Goal: Check status: Check status

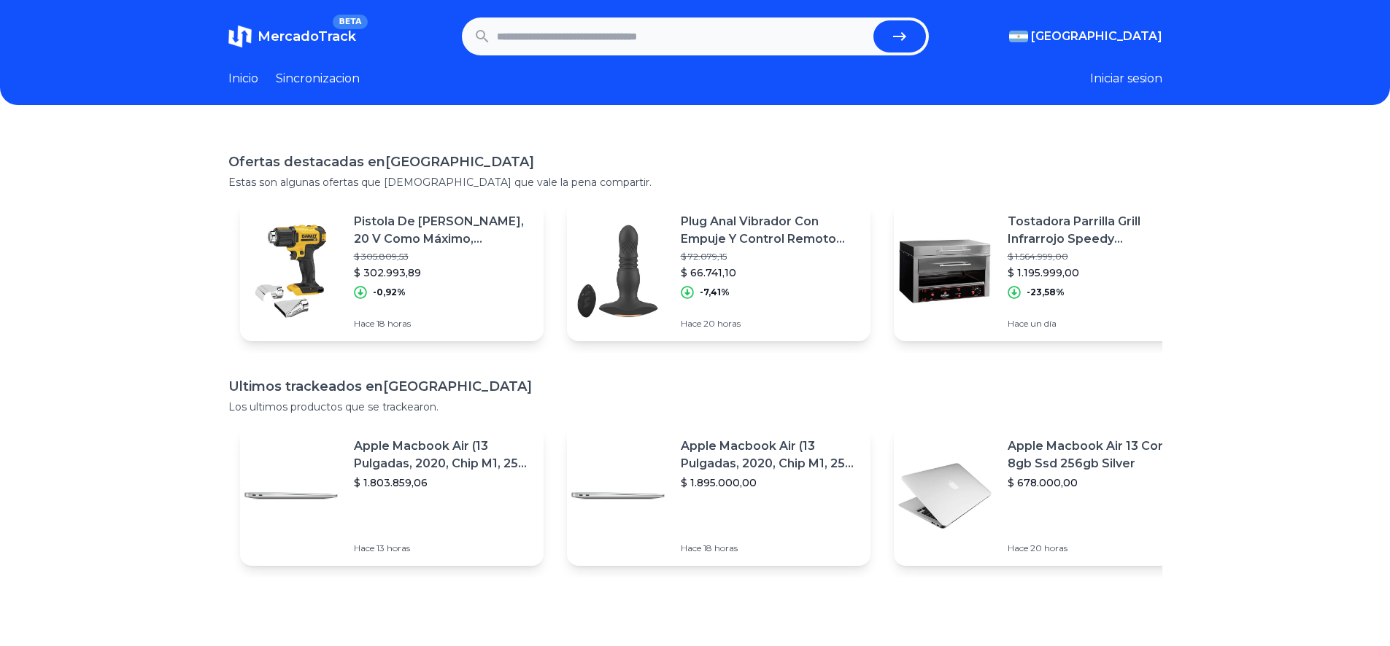
click at [504, 37] on input "text" at bounding box center [682, 36] width 371 height 32
click at [908, 31] on icon "submit" at bounding box center [900, 37] width 18 height 18
type input "**********"
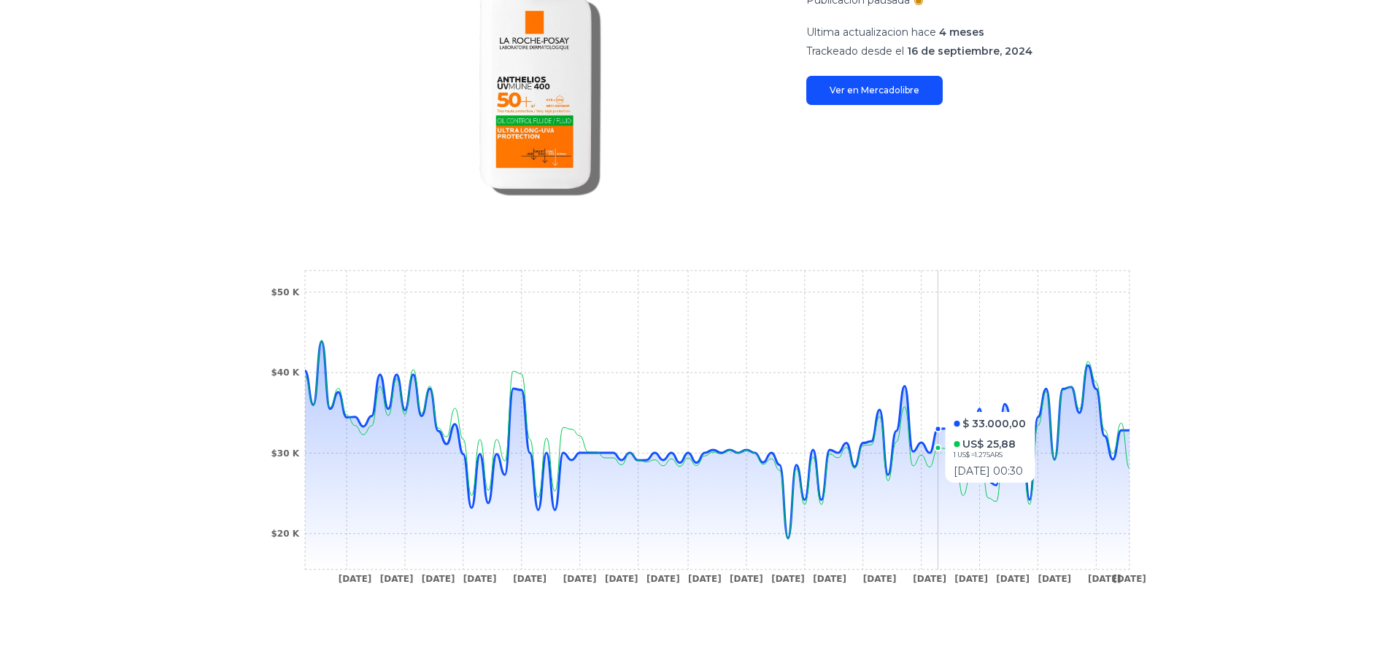
scroll to position [292, 0]
